Goal: Task Accomplishment & Management: Use online tool/utility

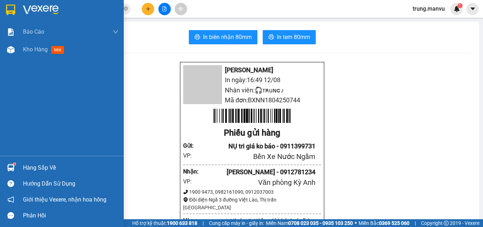
click at [12, 2] on div at bounding box center [62, 11] width 124 height 23
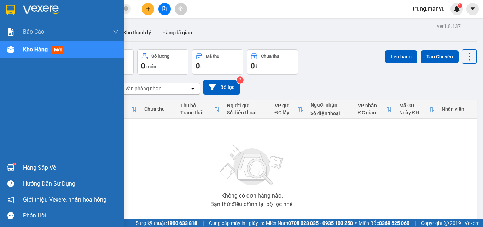
click at [14, 16] on div at bounding box center [62, 11] width 124 height 23
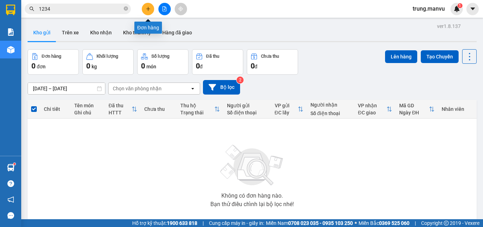
click at [154, 11] on button at bounding box center [148, 9] width 12 height 12
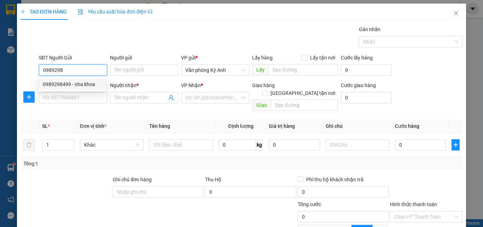
click at [72, 80] on div "0989298499 - nha khoa" at bounding box center [73, 83] width 68 height 11
type input "0989298499"
type input "nha khoa"
type input "0989298499"
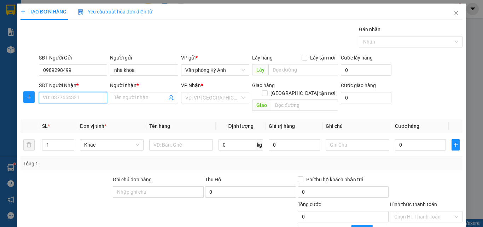
click at [86, 97] on input "SĐT Người Nhận *" at bounding box center [73, 97] width 68 height 11
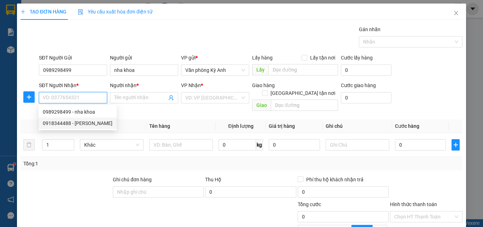
click at [90, 121] on div "0918344488 - [PERSON_NAME]" at bounding box center [78, 123] width 70 height 8
type input "0918344488"
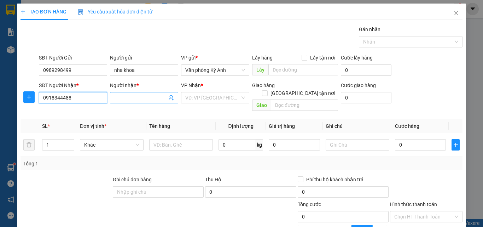
type input "[PERSON_NAME]"
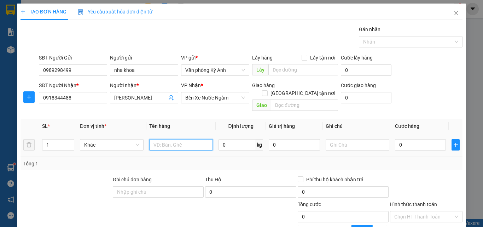
click at [183, 139] on input "text" at bounding box center [181, 144] width 64 height 11
type input "1 hop"
click at [422, 138] on div "0" at bounding box center [420, 145] width 51 height 14
click at [416, 139] on input "0" at bounding box center [420, 144] width 51 height 11
type input "5"
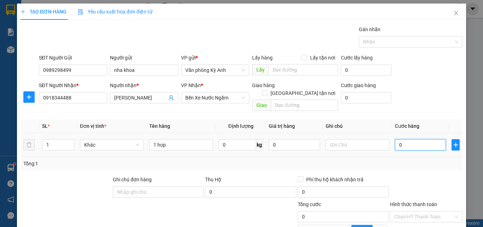
type input "5"
type input "50"
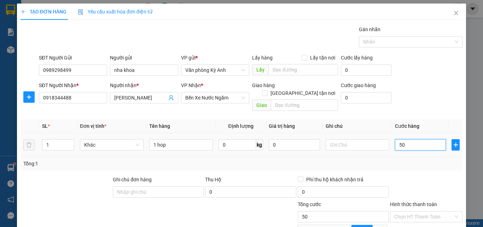
type input "500"
type input "5.000"
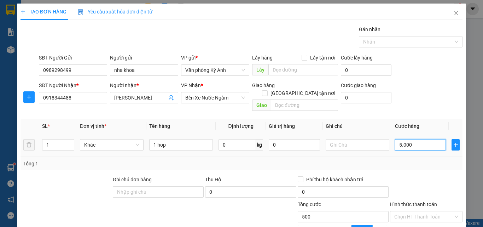
type input "5.000"
type input "50.000"
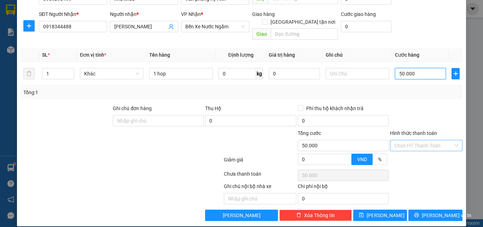
type input "50.000"
click at [414, 140] on input "Hình thức thanh toán" at bounding box center [423, 145] width 59 height 11
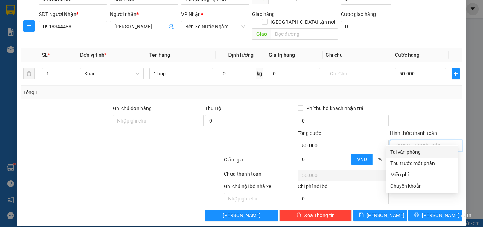
click at [410, 153] on div "Tại văn phòng" at bounding box center [421, 152] width 63 height 8
type input "0"
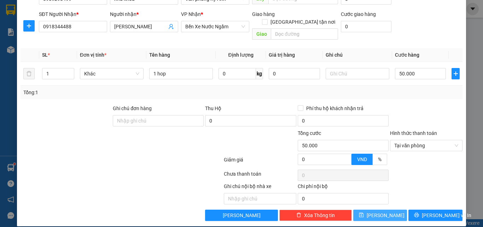
drag, startPoint x: 390, startPoint y: 209, endPoint x: 397, endPoint y: 205, distance: 8.2
click at [390, 209] on button "[PERSON_NAME]" at bounding box center [380, 214] width 54 height 11
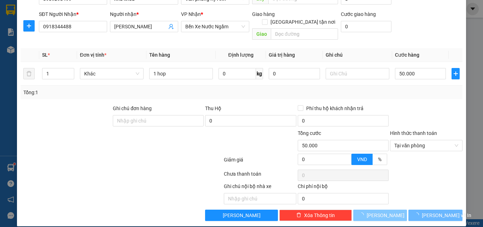
type input "0"
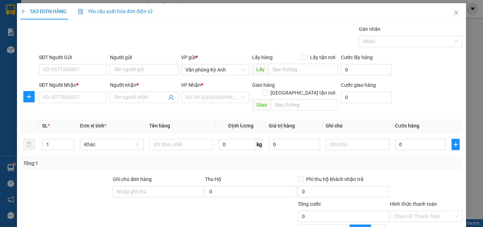
scroll to position [0, 0]
click at [453, 11] on icon "close" at bounding box center [456, 13] width 6 height 6
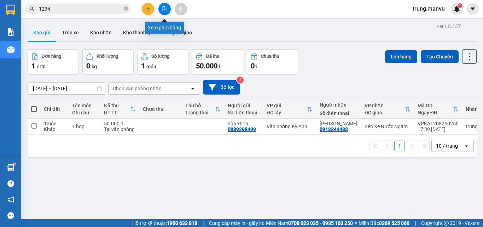
click at [169, 9] on button at bounding box center [164, 9] width 12 height 12
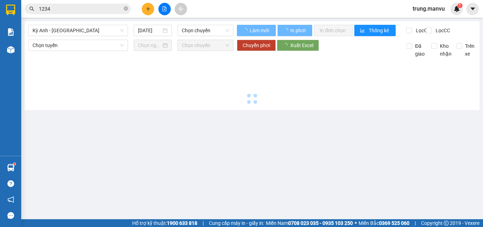
click at [82, 32] on span "Kỳ Anh - [GEOGRAPHIC_DATA]" at bounding box center [78, 30] width 91 height 11
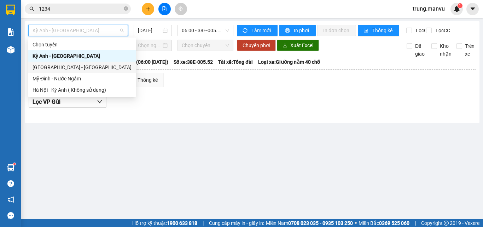
click at [62, 67] on div "[GEOGRAPHIC_DATA] - [GEOGRAPHIC_DATA]" at bounding box center [82, 67] width 99 height 8
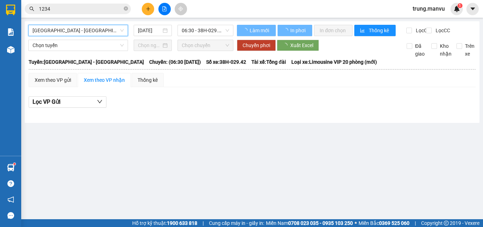
drag, startPoint x: 148, startPoint y: 31, endPoint x: 177, endPoint y: 42, distance: 31.4
click at [148, 31] on input "[DATE]" at bounding box center [149, 31] width 23 height 8
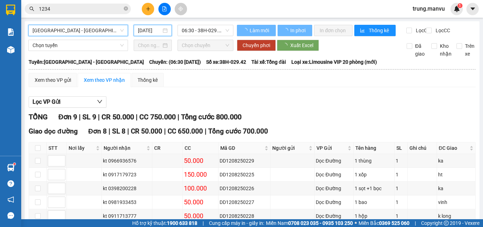
click at [141, 31] on input "[DATE]" at bounding box center [149, 31] width 23 height 8
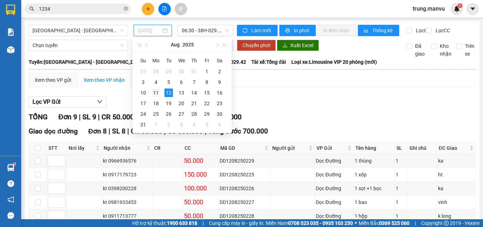
click at [155, 95] on div "11" at bounding box center [156, 92] width 8 height 8
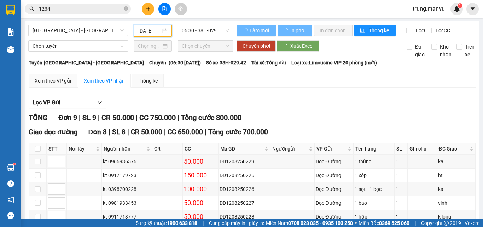
type input "[DATE]"
click at [211, 28] on span "06:30 - 38H-029.42" at bounding box center [205, 30] width 47 height 11
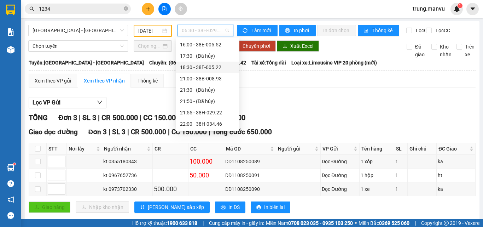
scroll to position [78, 0]
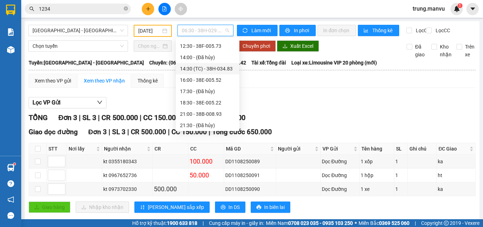
click at [229, 68] on div "14:30 (TC) - 38H-034.83" at bounding box center [207, 69] width 55 height 8
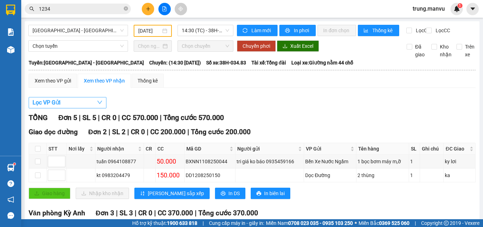
drag, startPoint x: 47, startPoint y: 104, endPoint x: 59, endPoint y: 111, distance: 13.9
click at [47, 104] on span "Lọc VP Gửi" at bounding box center [47, 102] width 28 height 9
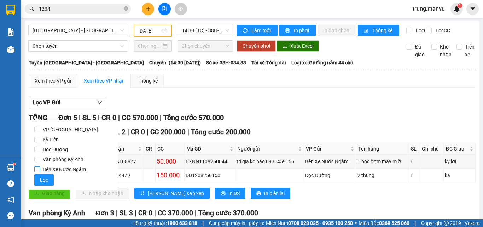
click at [57, 166] on span "Bến Xe Nước Ngầm" at bounding box center [64, 169] width 49 height 10
click at [40, 166] on input "Bến Xe Nước Ngầm" at bounding box center [37, 169] width 6 height 6
checkbox input "true"
click at [47, 181] on span "Lọc" at bounding box center [44, 180] width 8 height 8
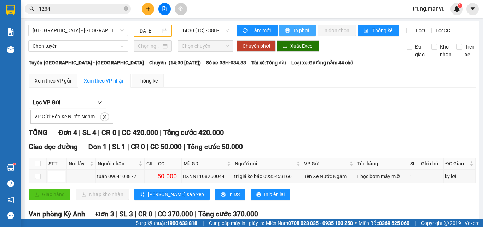
click at [294, 30] on span "In phơi" at bounding box center [302, 31] width 16 height 8
